Goal: Task Accomplishment & Management: Use online tool/utility

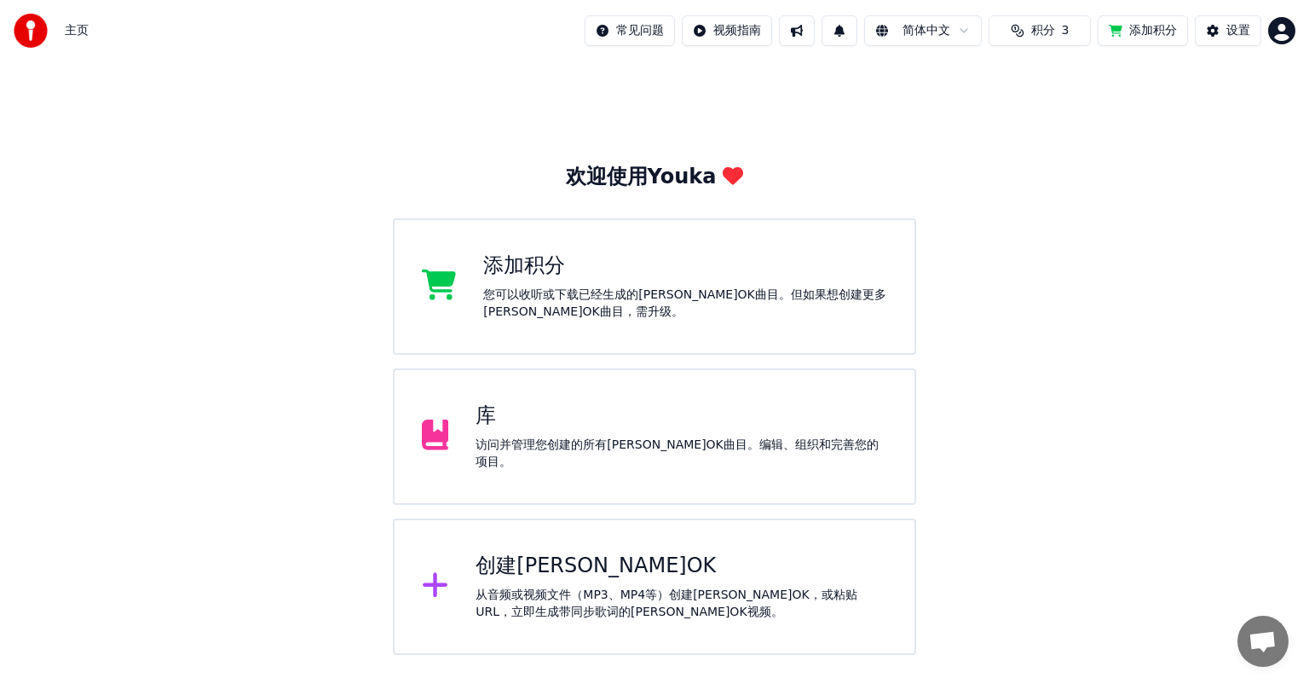
click at [557, 568] on div "创建[PERSON_NAME]OK" at bounding box center [682, 565] width 412 height 27
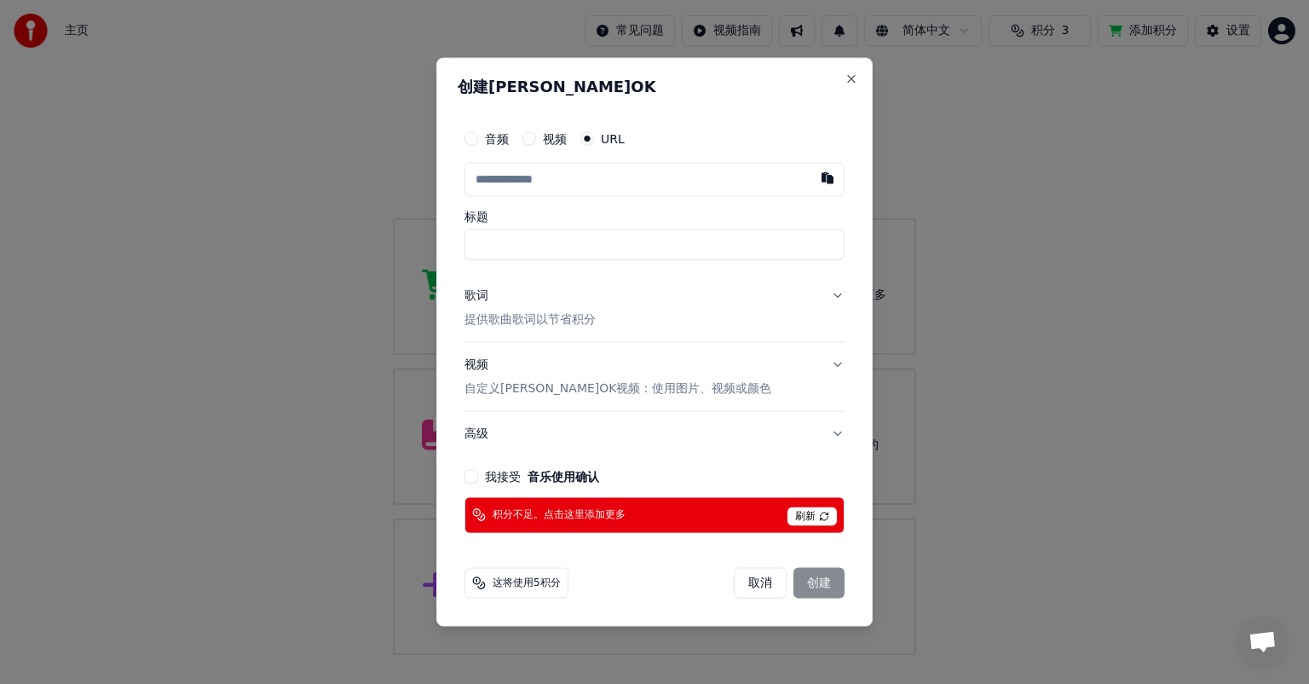
click at [822, 581] on div "取消 创建" at bounding box center [789, 582] width 111 height 31
drag, startPoint x: 754, startPoint y: 587, endPoint x: 766, endPoint y: 582, distance: 13.8
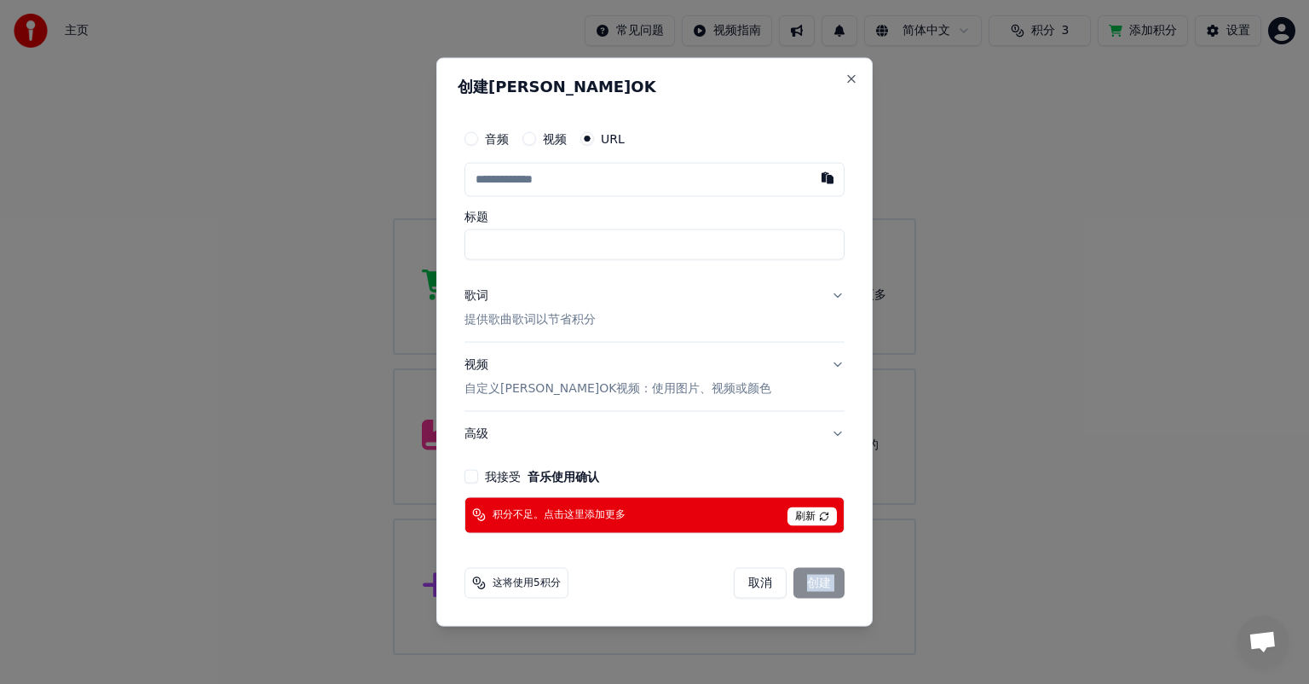
click at [754, 587] on button "取消" at bounding box center [760, 582] width 53 height 31
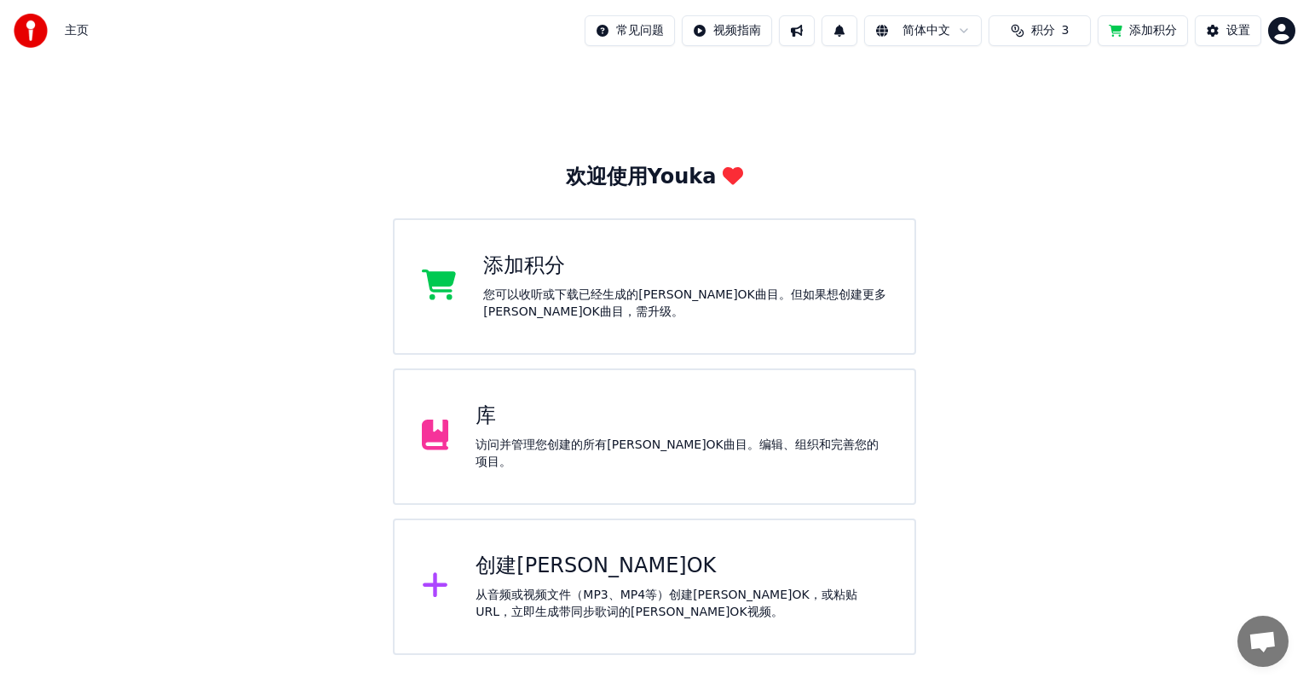
click at [951, 29] on html "主页 常见问题 视频指南 简体中文 积分 3 添加积分 设置 欢迎使用Youka 添加积分 您可以收听或下载已经生成的[PERSON_NAME]OK曲目。但如…" at bounding box center [654, 327] width 1309 height 655
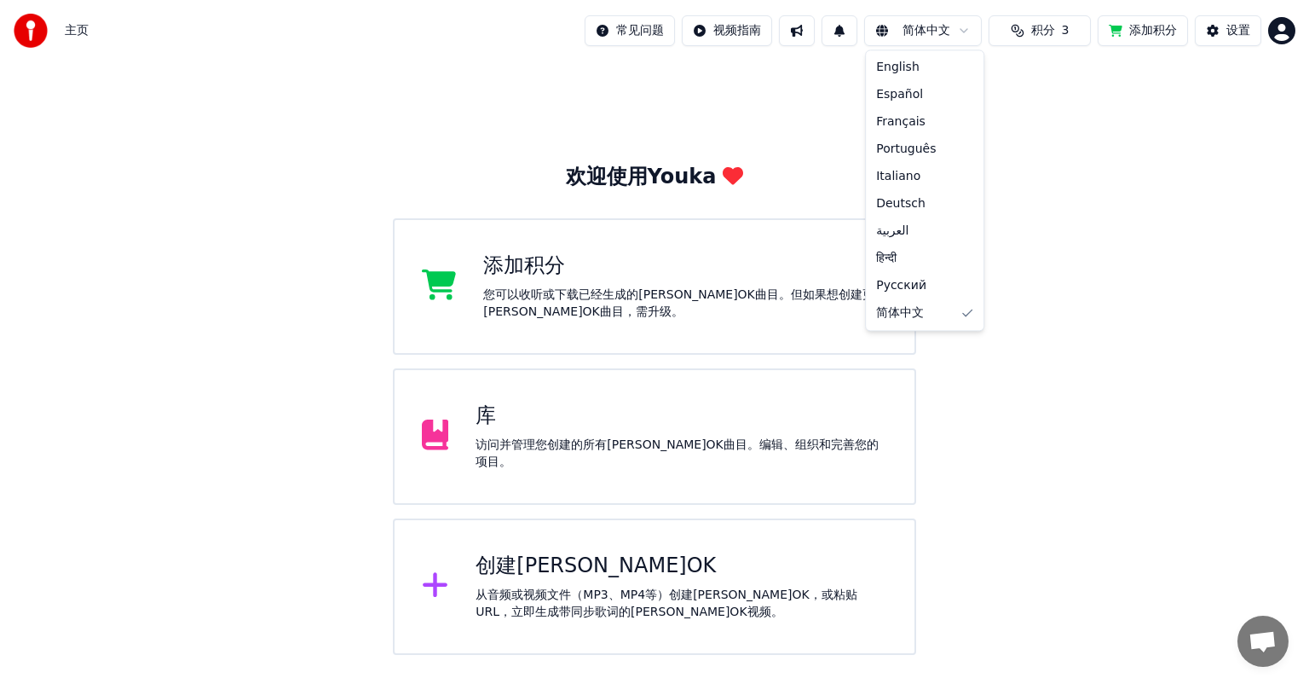
click at [951, 29] on html "主页 常见问题 视频指南 简体中文 积分 3 添加积分 设置 欢迎使用Youka 添加积分 您可以收听或下载已经生成的[PERSON_NAME]OK曲目。但如…" at bounding box center [654, 327] width 1309 height 655
